Goal: Use online tool/utility: Utilize a website feature to perform a specific function

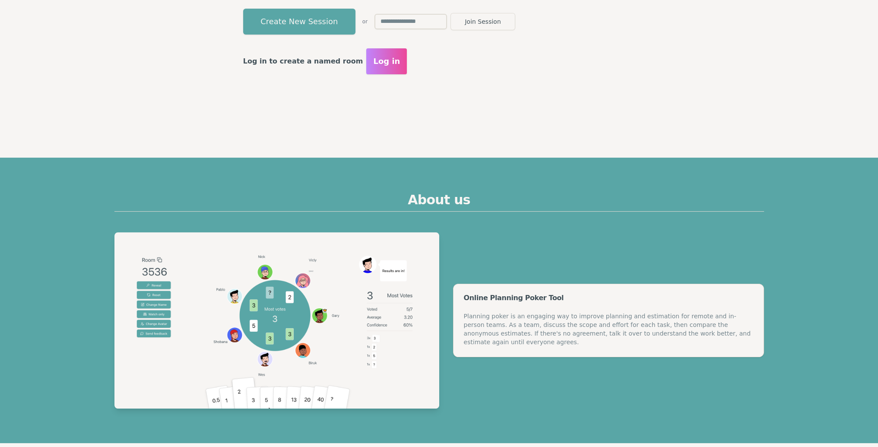
scroll to position [259, 0]
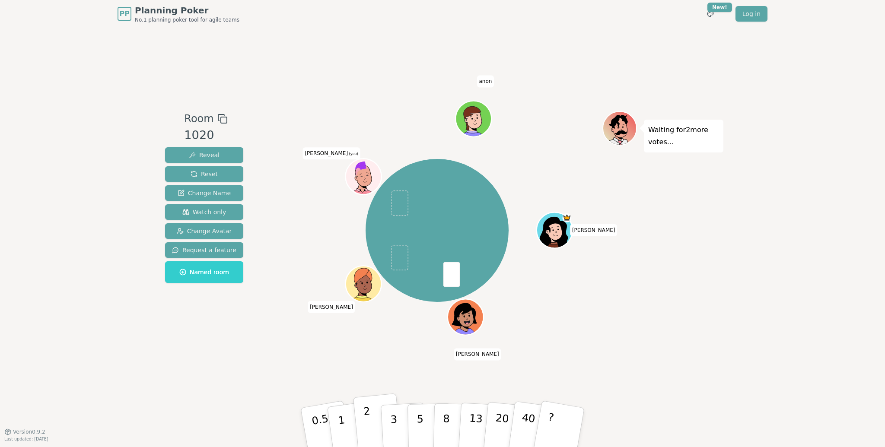
click at [364, 426] on button "2" at bounding box center [377, 428] width 49 height 69
click at [393, 412] on p "3" at bounding box center [395, 428] width 10 height 47
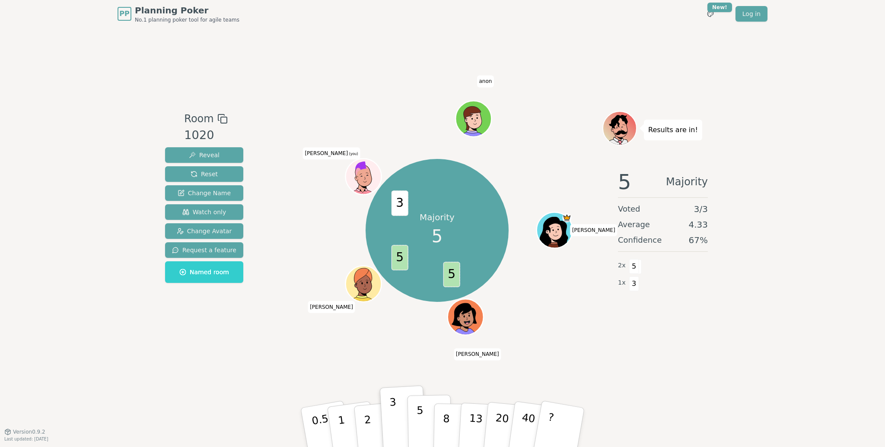
click at [420, 422] on p "5" at bounding box center [420, 427] width 7 height 47
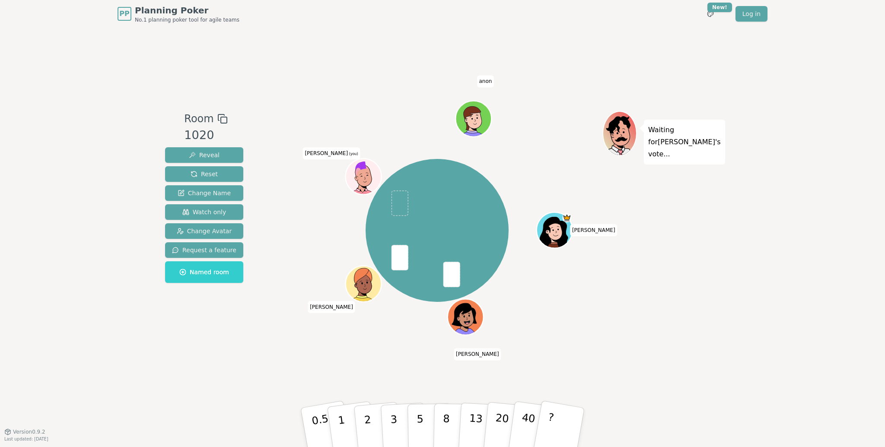
click at [389, 420] on button "3" at bounding box center [404, 436] width 47 height 67
click at [388, 431] on button "3" at bounding box center [403, 427] width 47 height 67
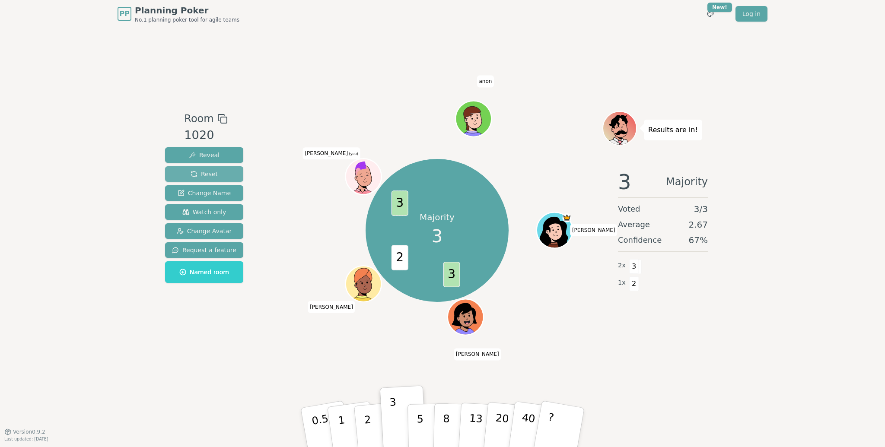
click at [188, 173] on button "Reset" at bounding box center [204, 174] width 78 height 16
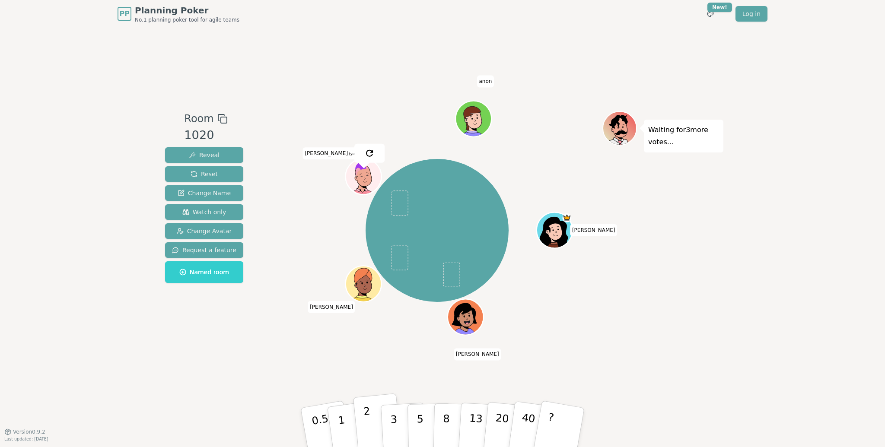
click at [366, 420] on p "2" at bounding box center [368, 428] width 11 height 47
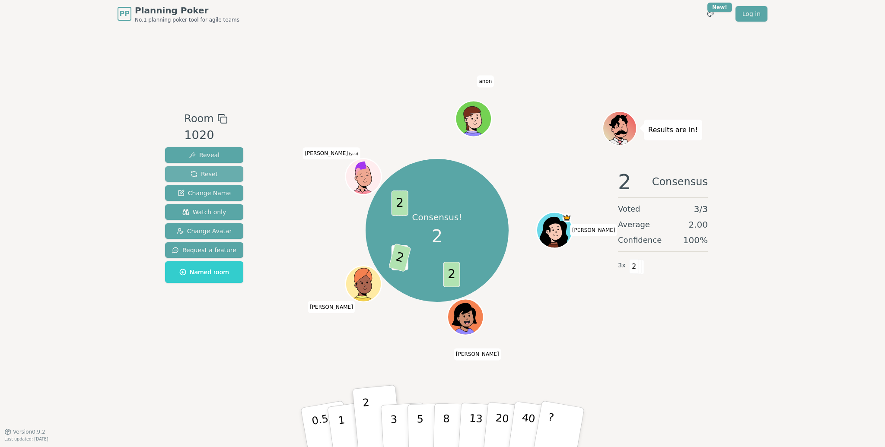
click at [194, 175] on span "Reset" at bounding box center [204, 174] width 27 height 9
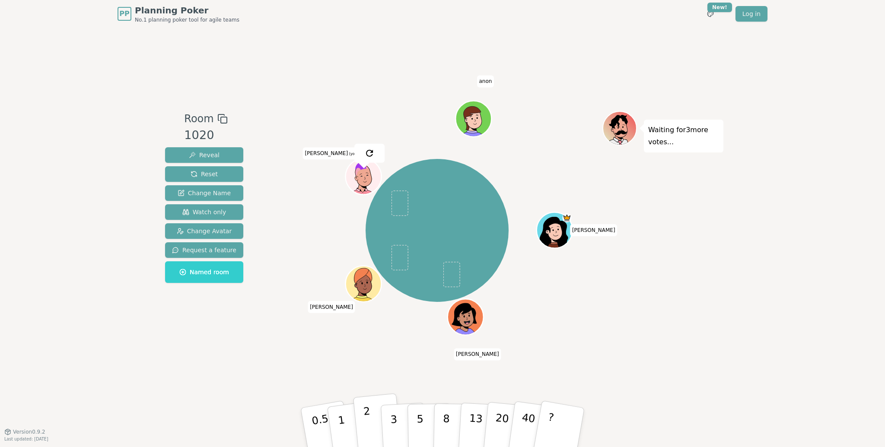
click at [366, 419] on p "2" at bounding box center [368, 428] width 11 height 47
